Goal: Register for event/course

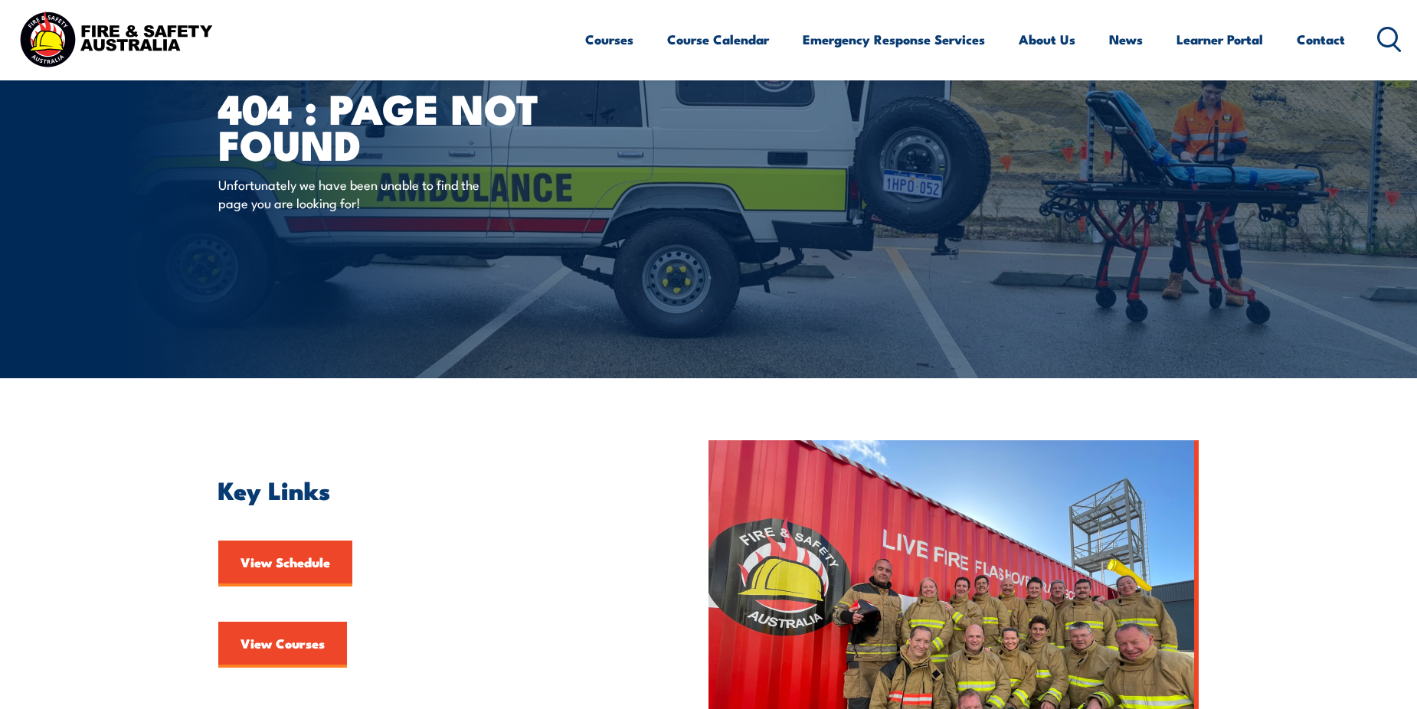
scroll to position [306, 0]
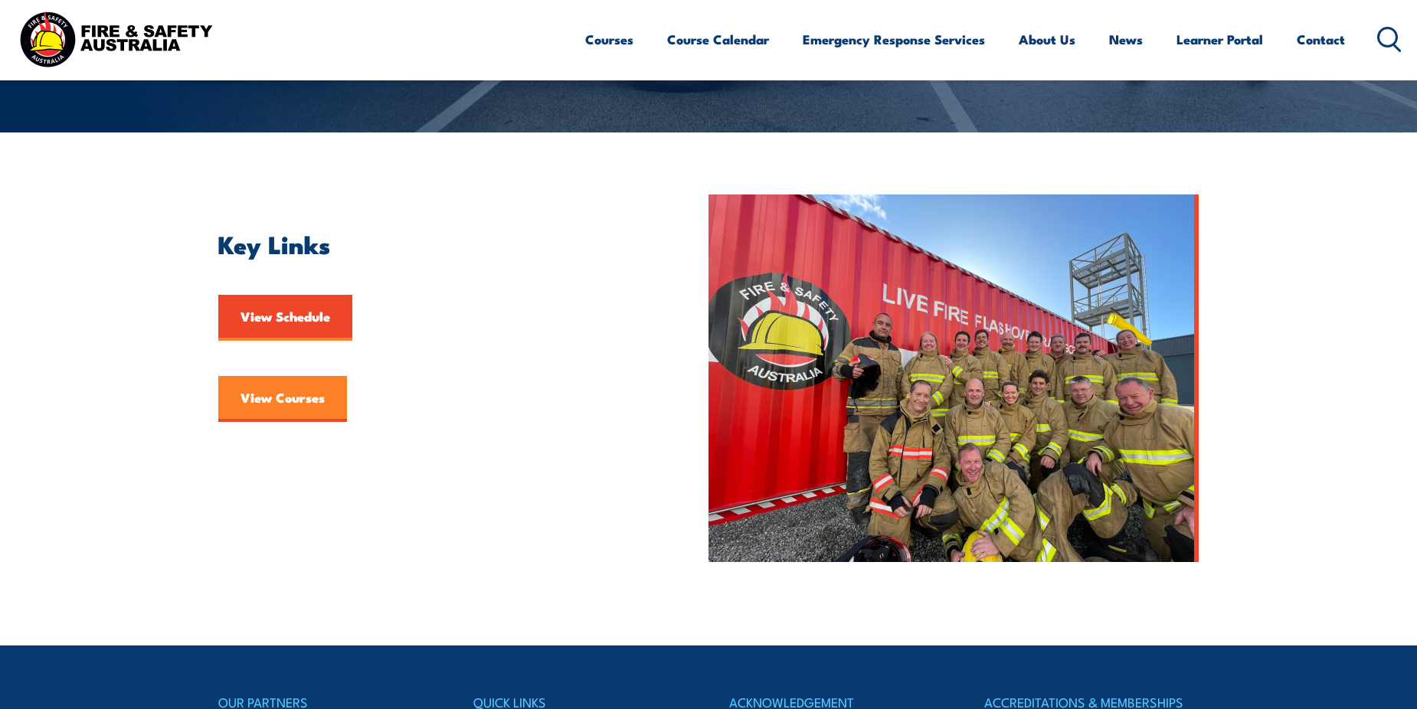
click at [292, 407] on link "View Courses" at bounding box center [282, 399] width 129 height 46
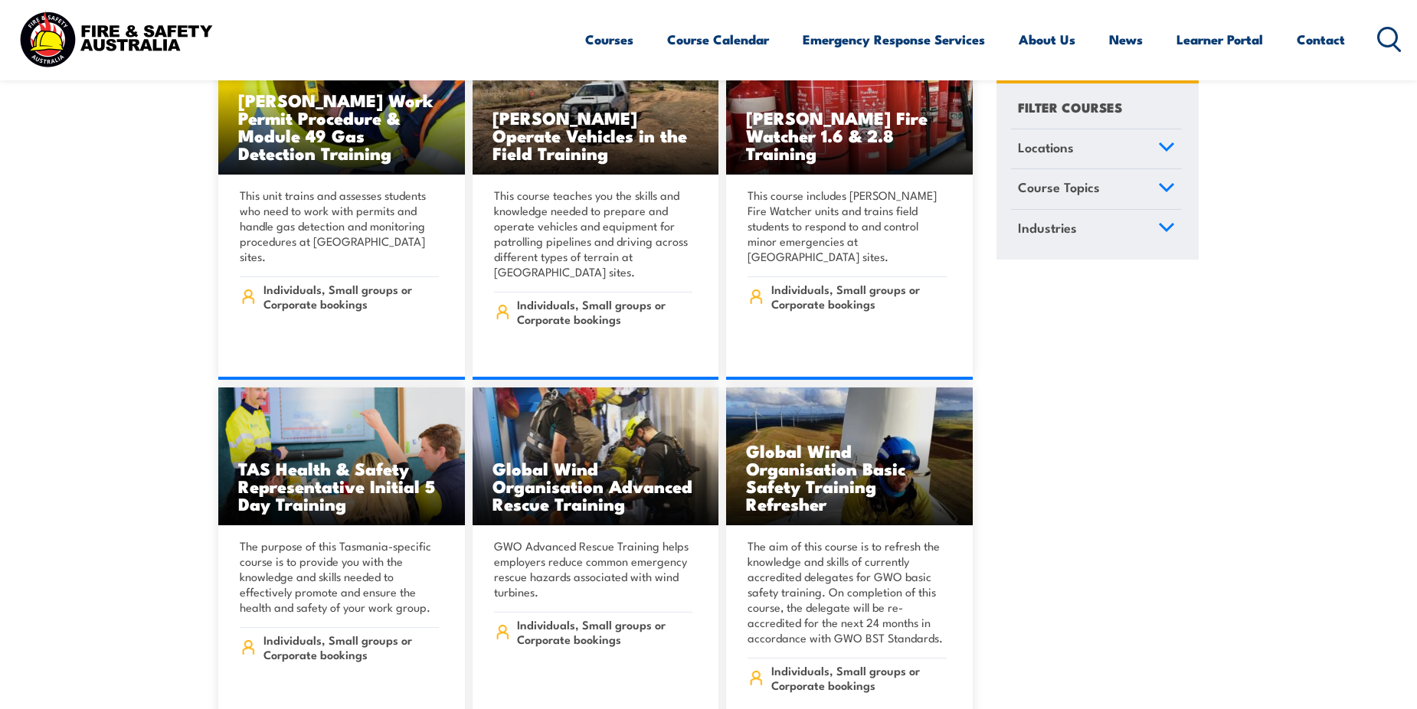
scroll to position [5133, 0]
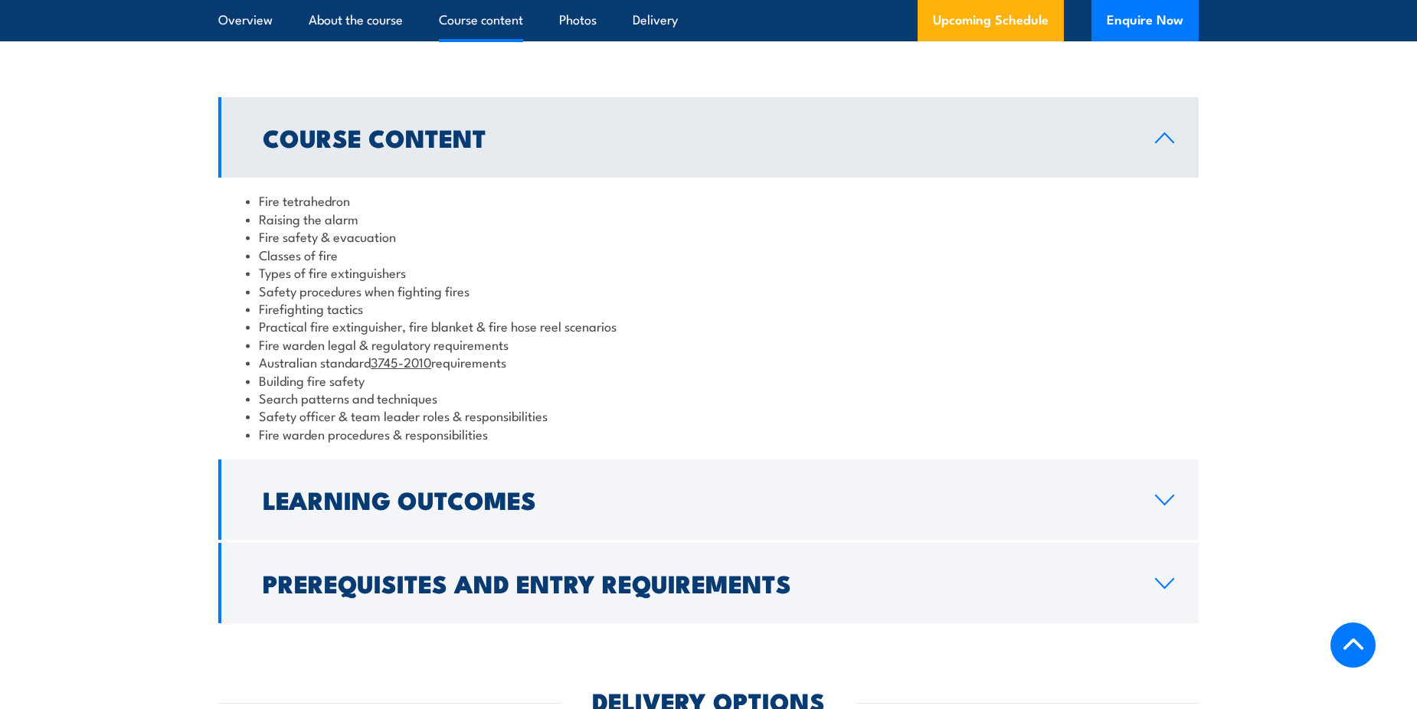
scroll to position [1302, 0]
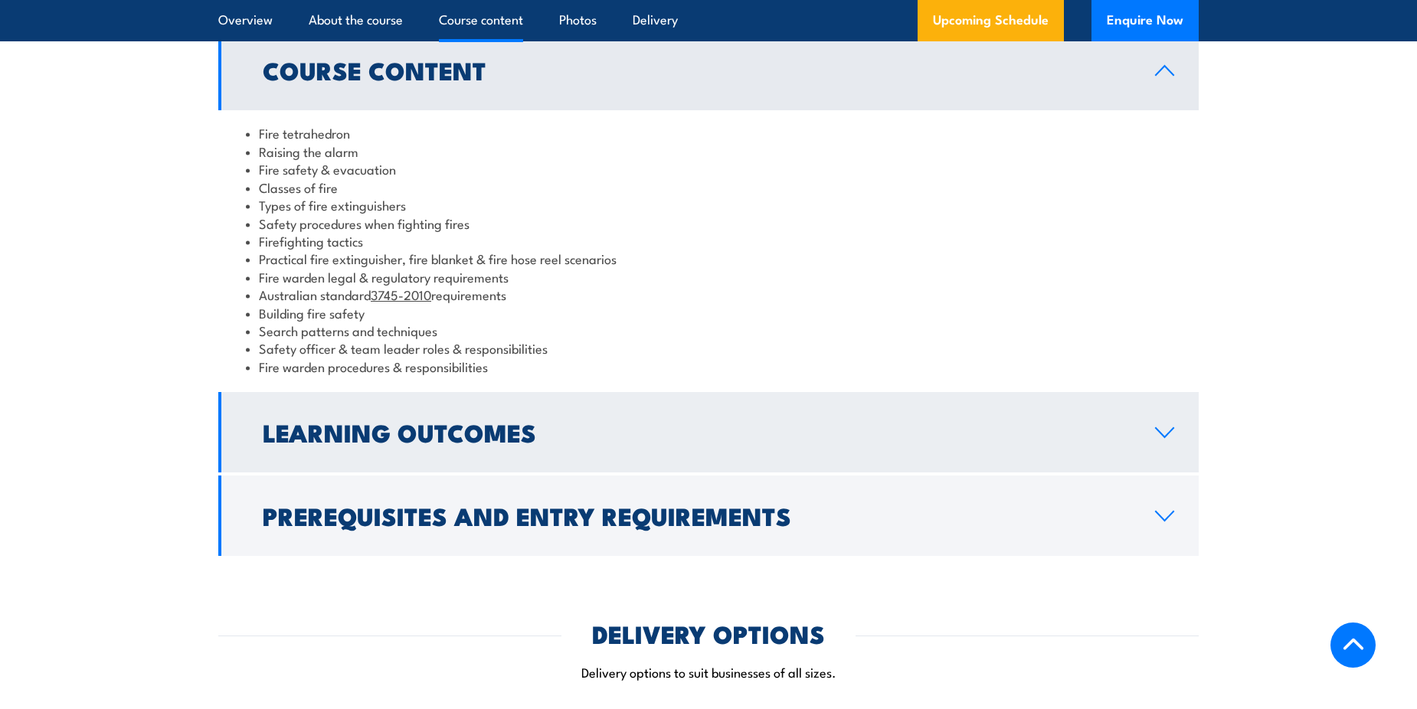
click at [609, 437] on h2 "Learning Outcomes" at bounding box center [697, 431] width 868 height 21
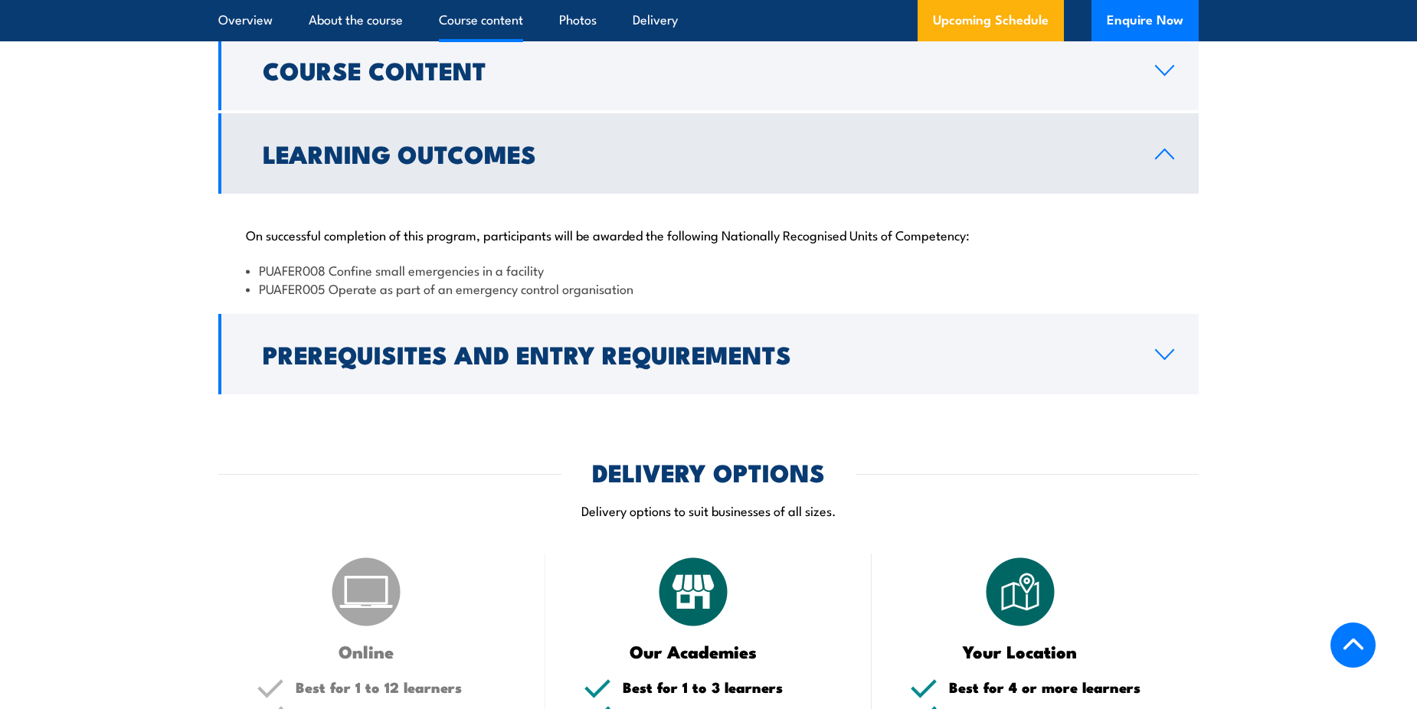
click at [656, 365] on h2 "Prerequisites and Entry Requirements" at bounding box center [697, 353] width 868 height 21
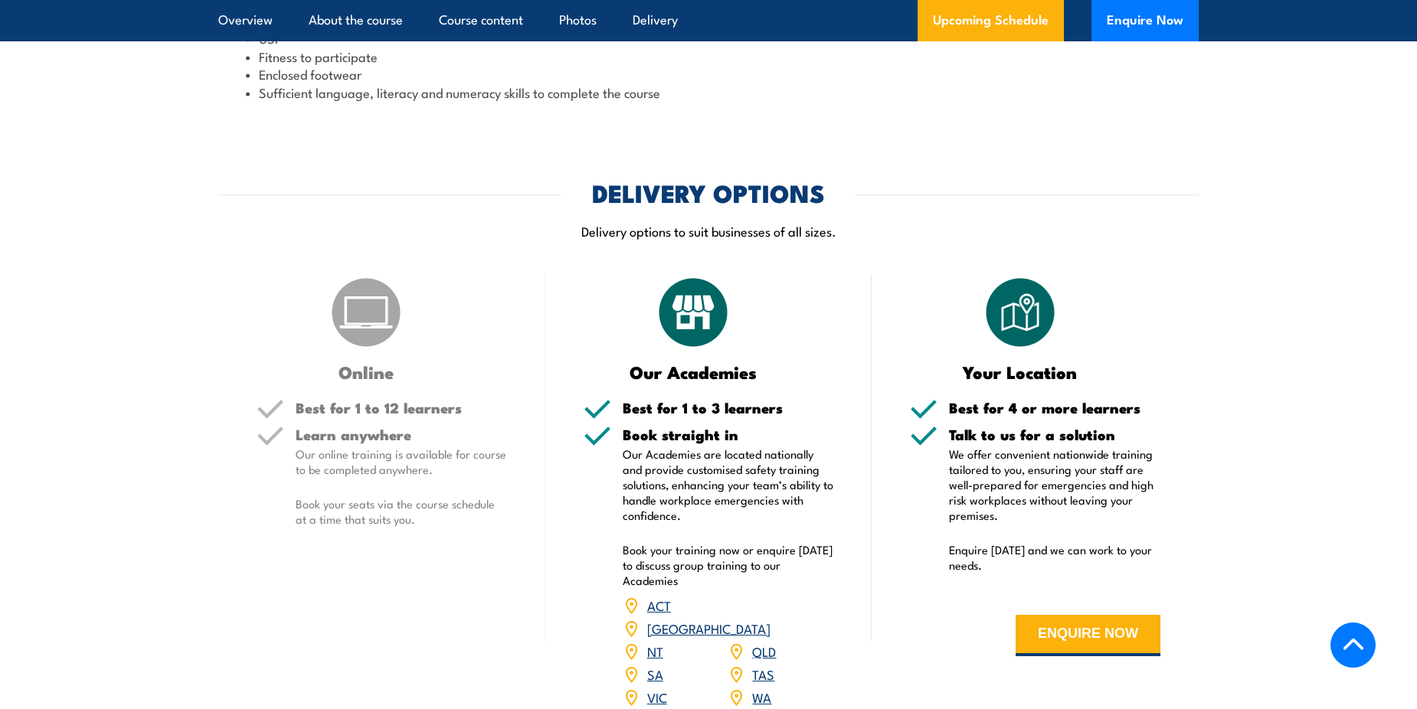
scroll to position [1609, 0]
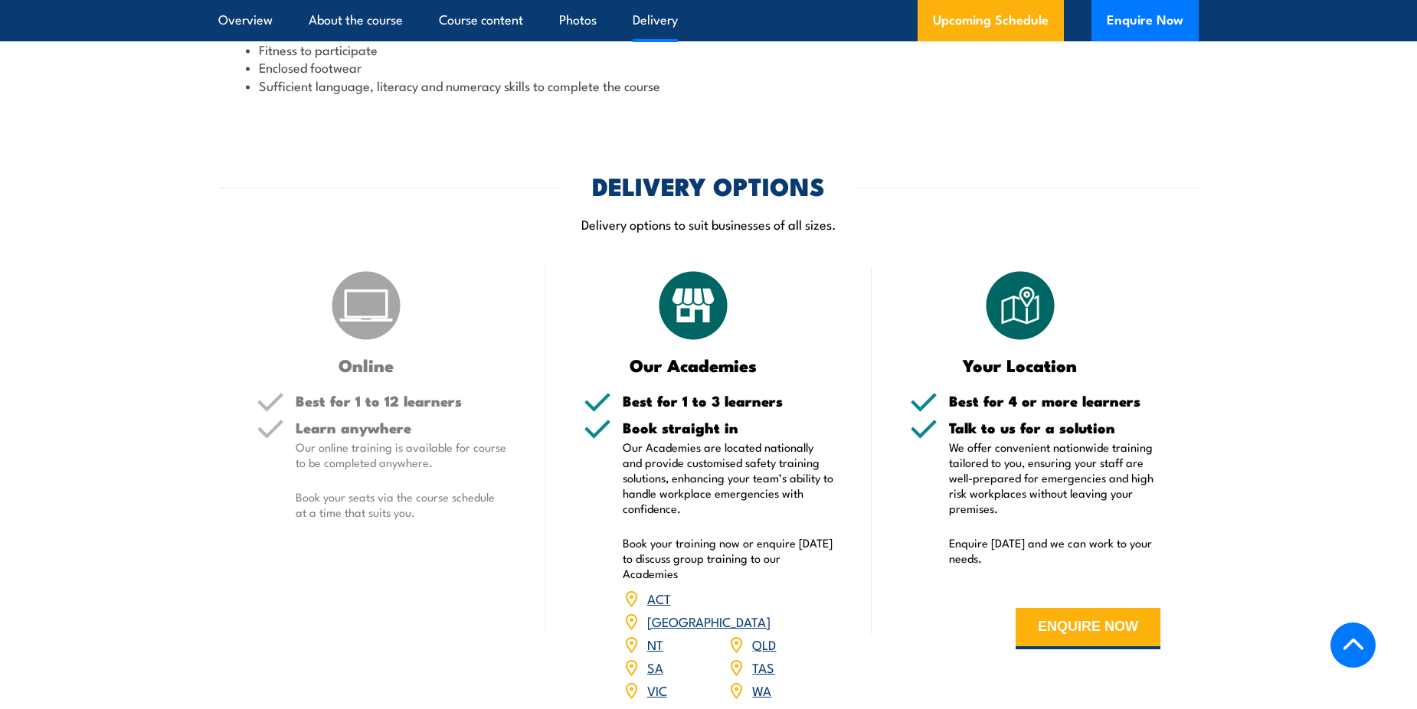
click at [360, 450] on p "Our online training is available for course to be completed anywhere." at bounding box center [401, 455] width 211 height 31
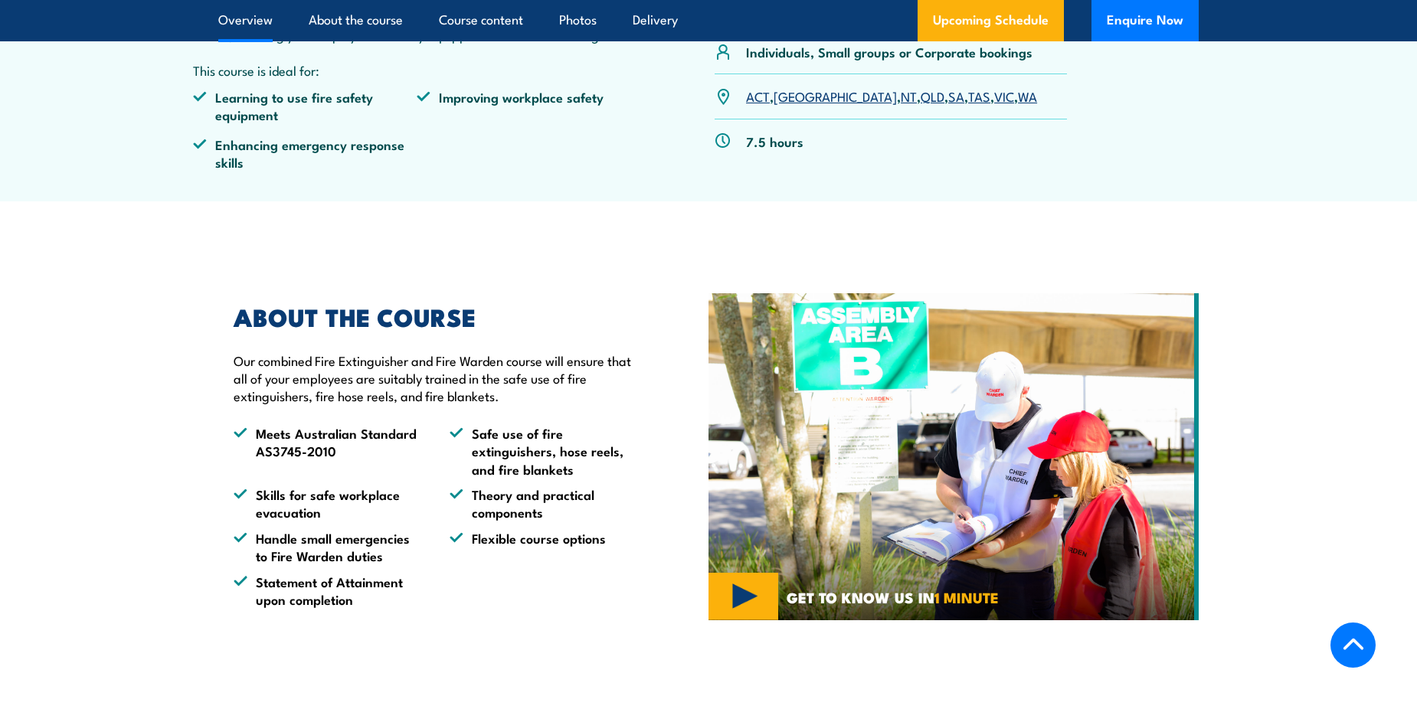
scroll to position [0, 0]
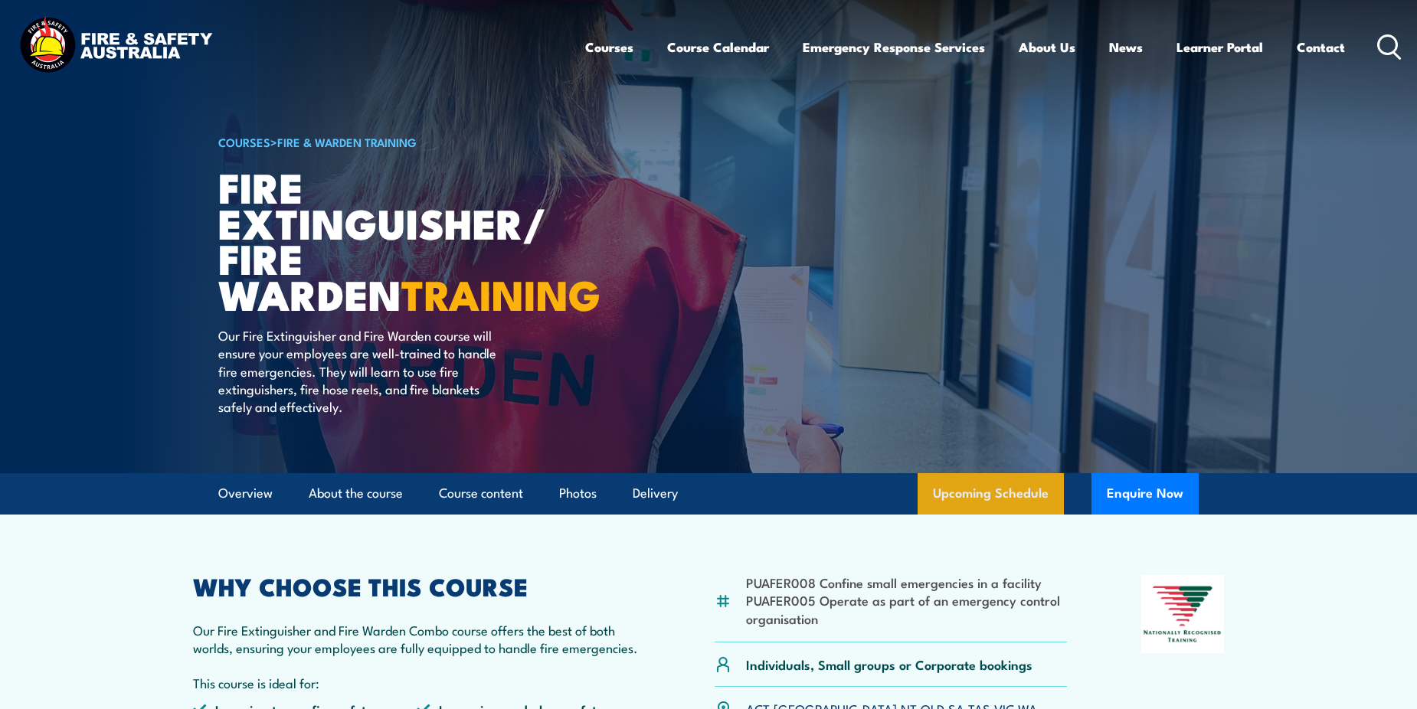
click at [1003, 493] on link "Upcoming Schedule" at bounding box center [991, 493] width 146 height 41
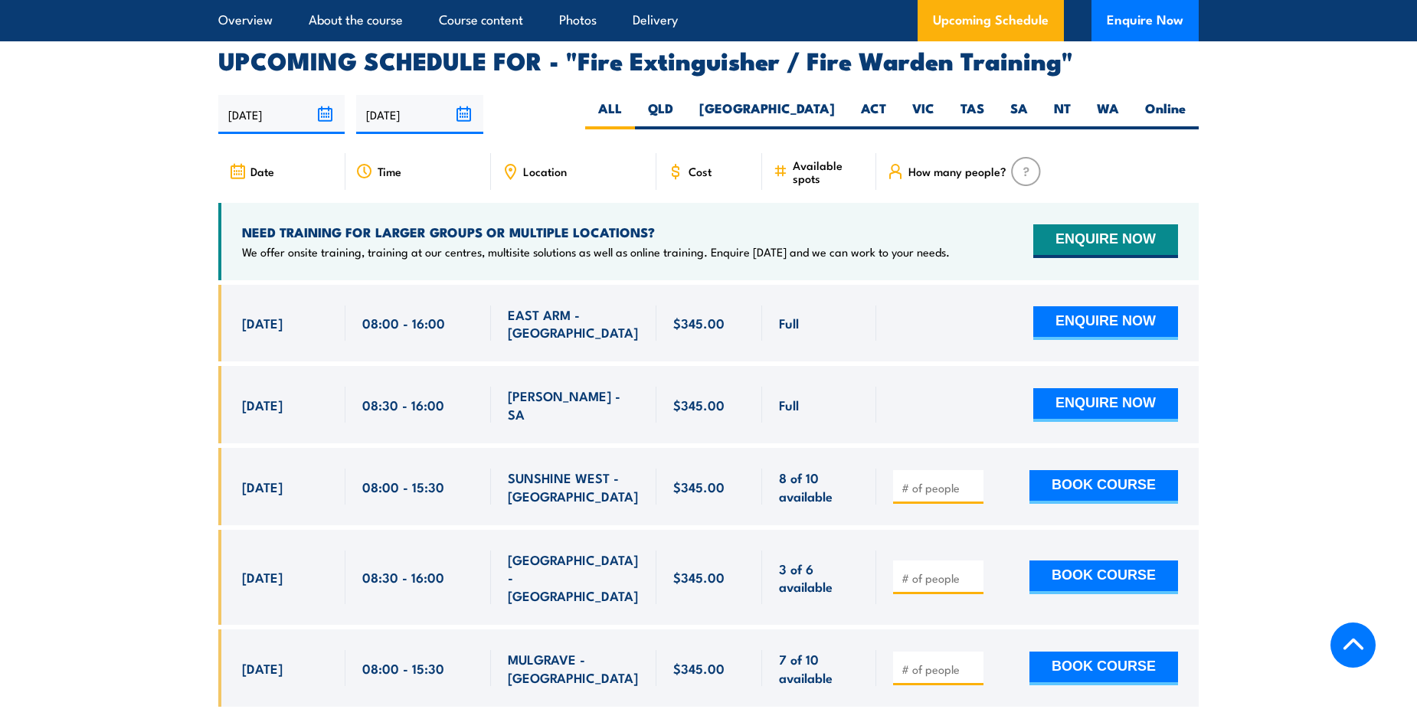
scroll to position [2298, 0]
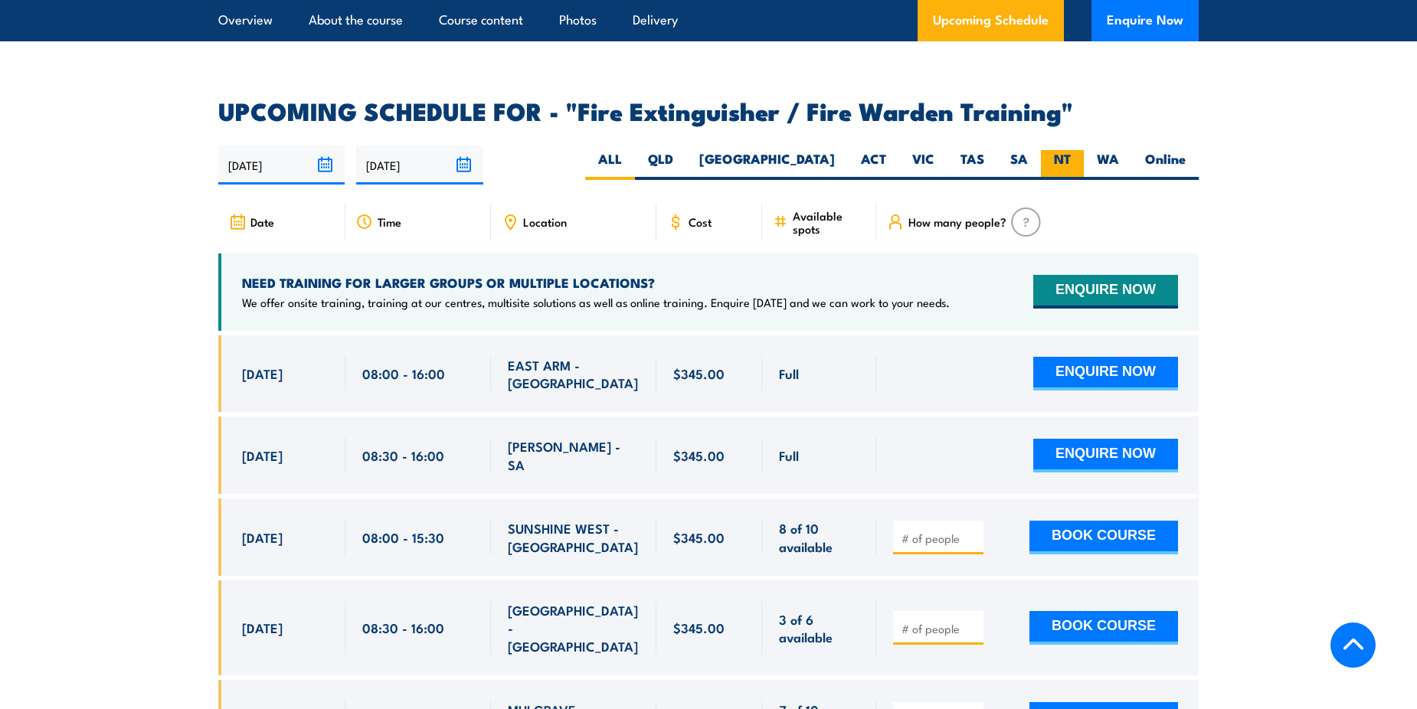
click at [1056, 150] on label "NT" at bounding box center [1062, 165] width 43 height 30
click at [1071, 150] on input "NT" at bounding box center [1076, 155] width 10 height 10
radio input "true"
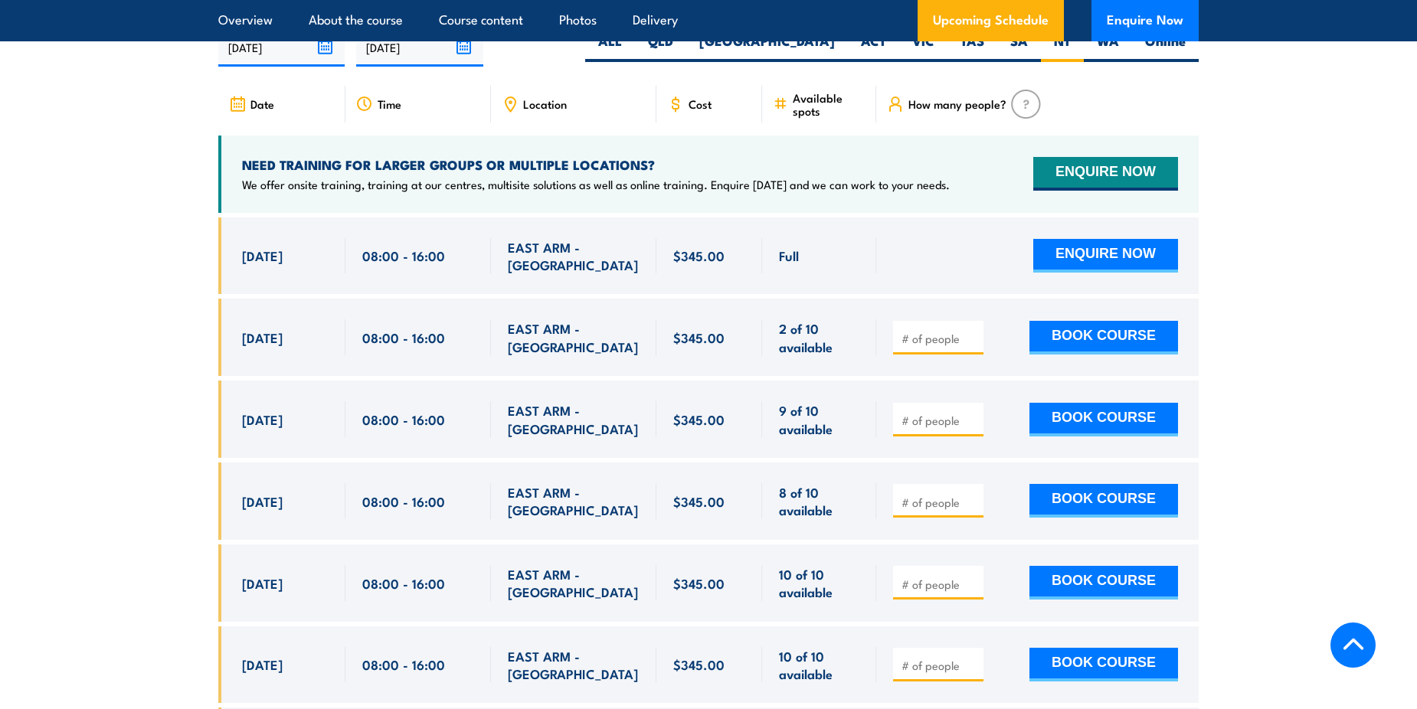
scroll to position [2592, 0]
